Goal: Task Accomplishment & Management: Manage account settings

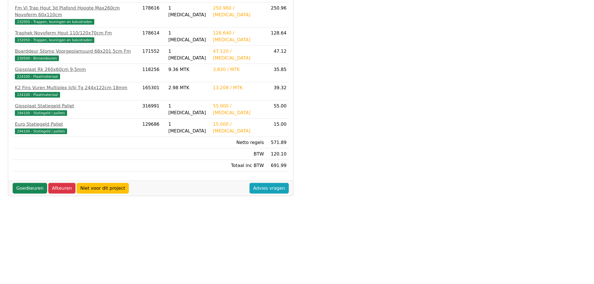
scroll to position [132, 0]
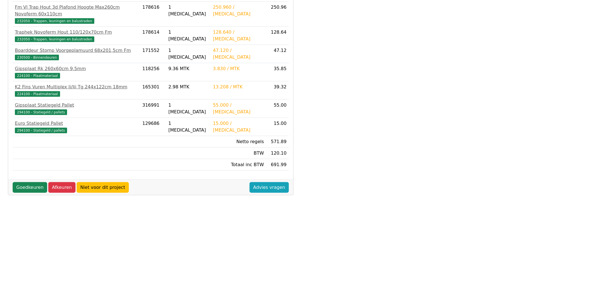
click at [26, 182] on link "Goedkeuren" at bounding box center [30, 187] width 35 height 11
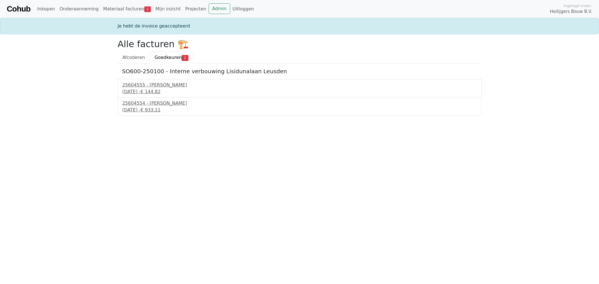
click at [145, 88] on div "25604555 - Van Buuren" at bounding box center [299, 85] width 355 height 7
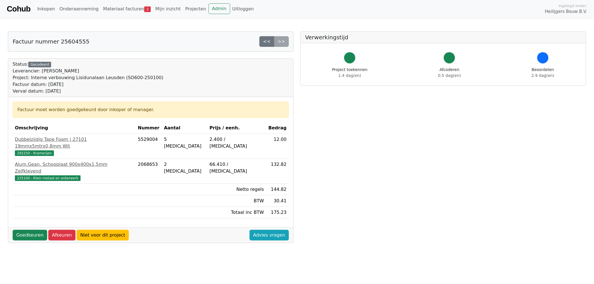
click at [29, 230] on link "Goedkeuren" at bounding box center [30, 235] width 35 height 11
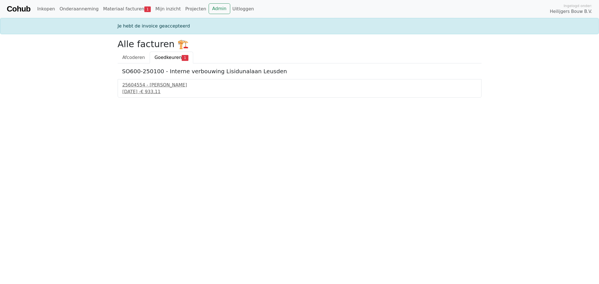
click at [150, 85] on div "25604554 - Van Buuren" at bounding box center [299, 85] width 355 height 7
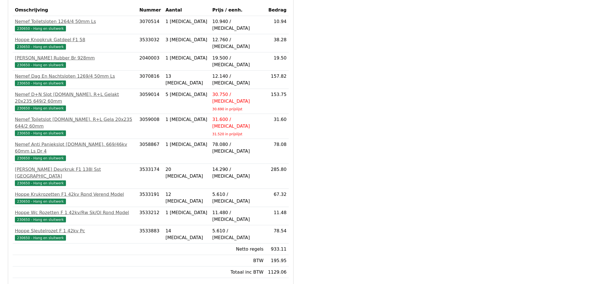
scroll to position [132, 0]
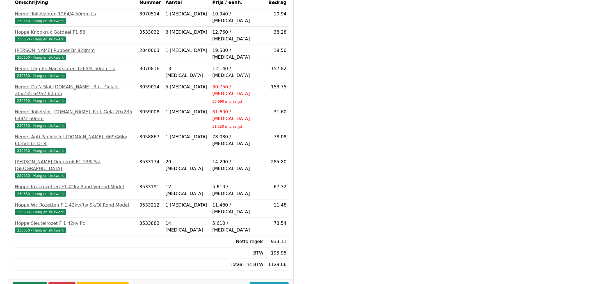
click at [33, 282] on link "Goedkeuren" at bounding box center [30, 287] width 35 height 11
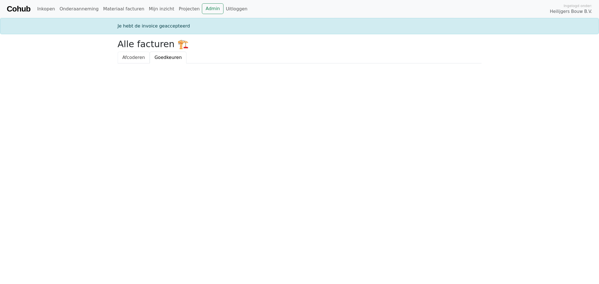
click at [132, 58] on span "Afcoderen" at bounding box center [133, 57] width 23 height 5
